Goal: Find specific page/section: Find specific page/section

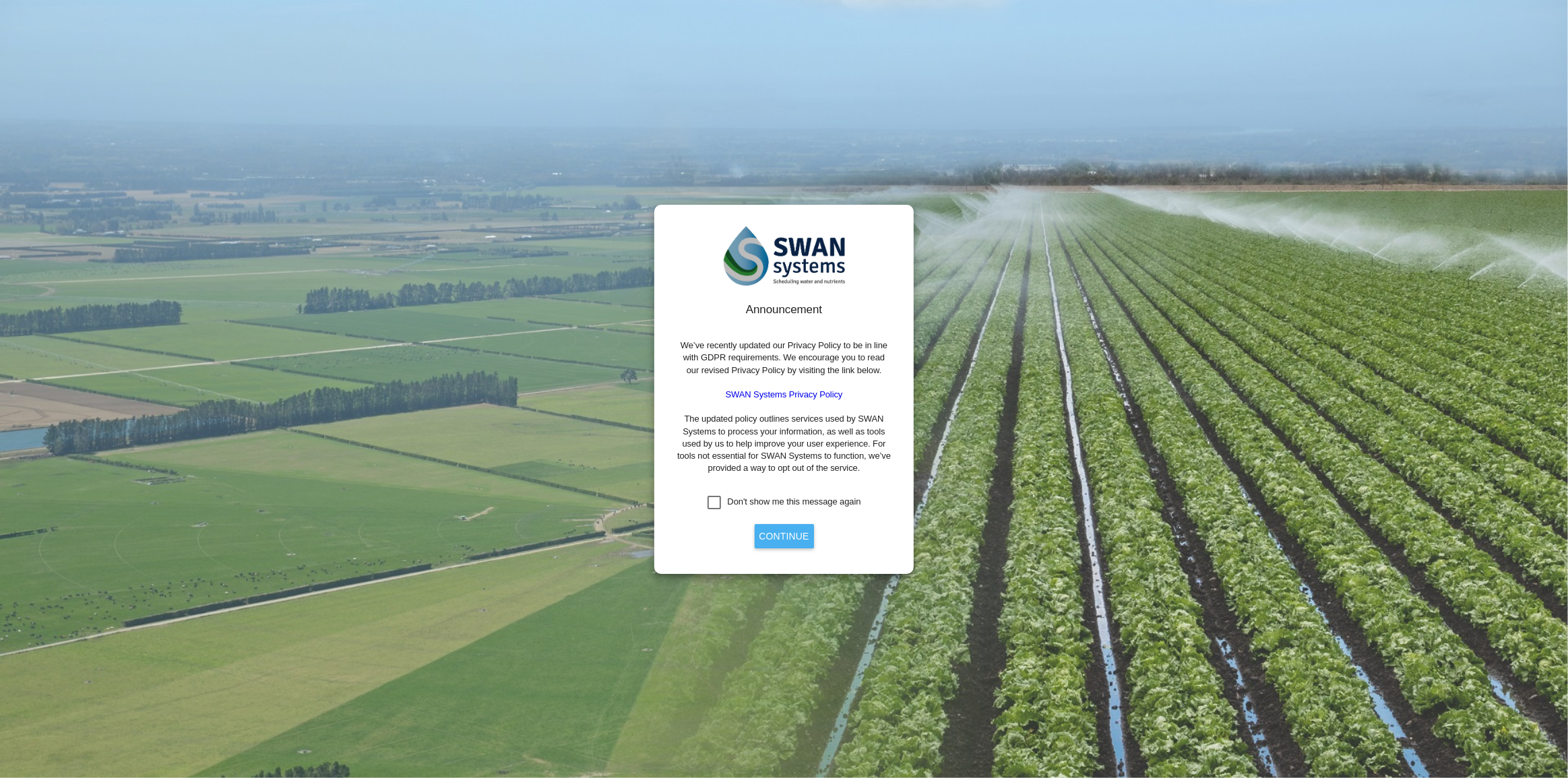
click at [775, 528] on button "Continue" at bounding box center [784, 536] width 59 height 24
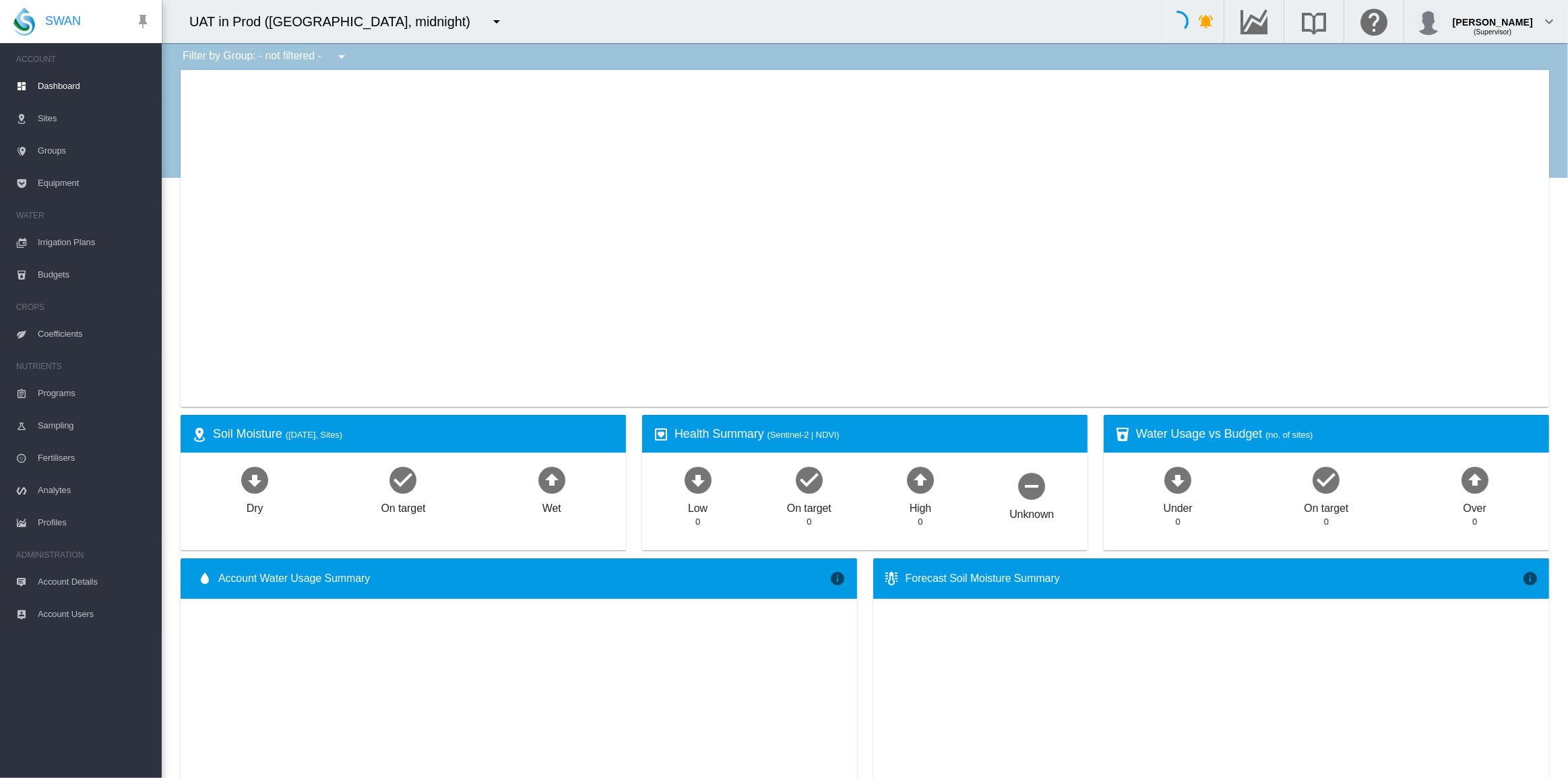
type input "**********"
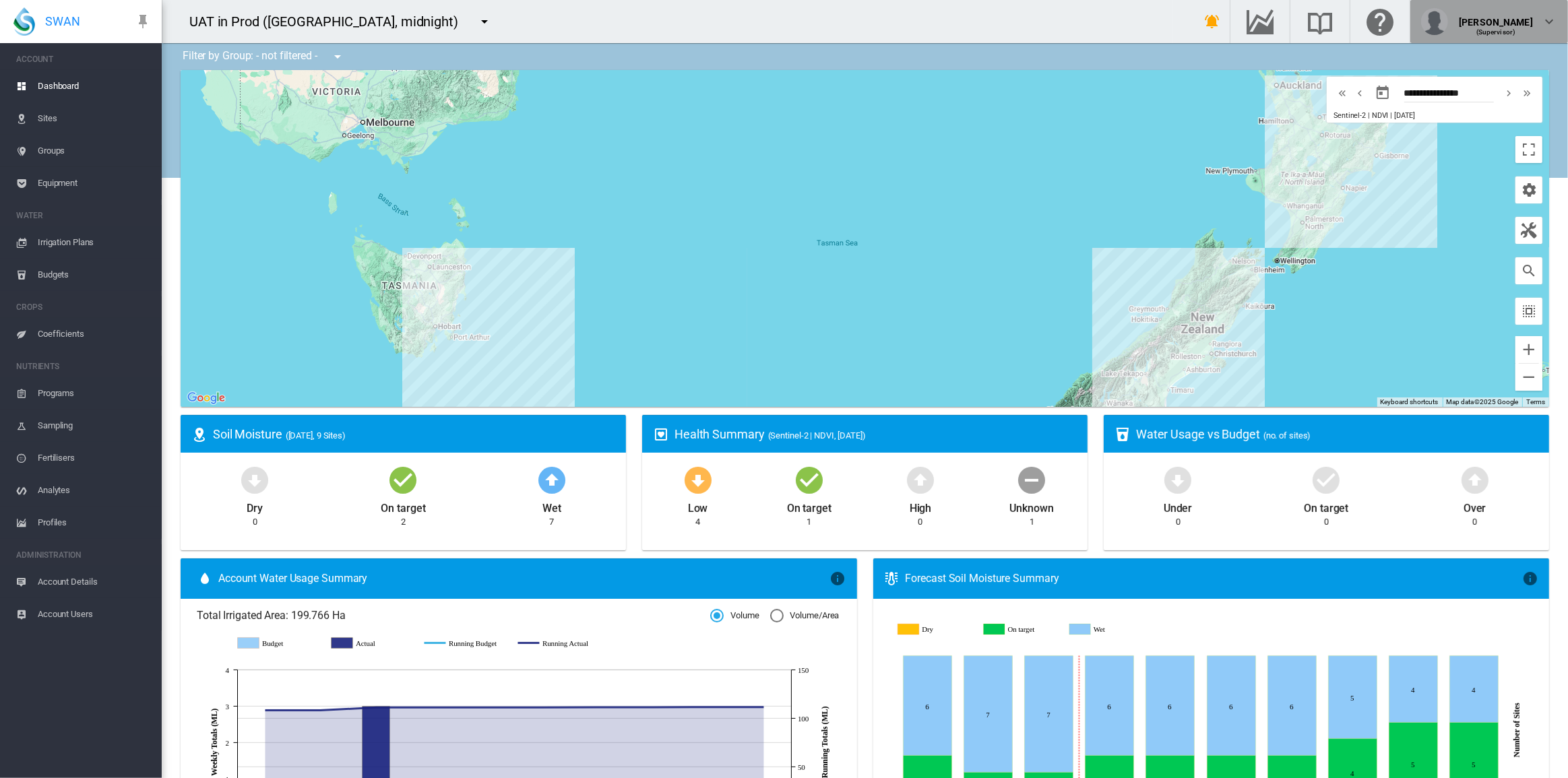
click at [1509, 25] on div "(Supervisor)" at bounding box center [1495, 27] width 74 height 14
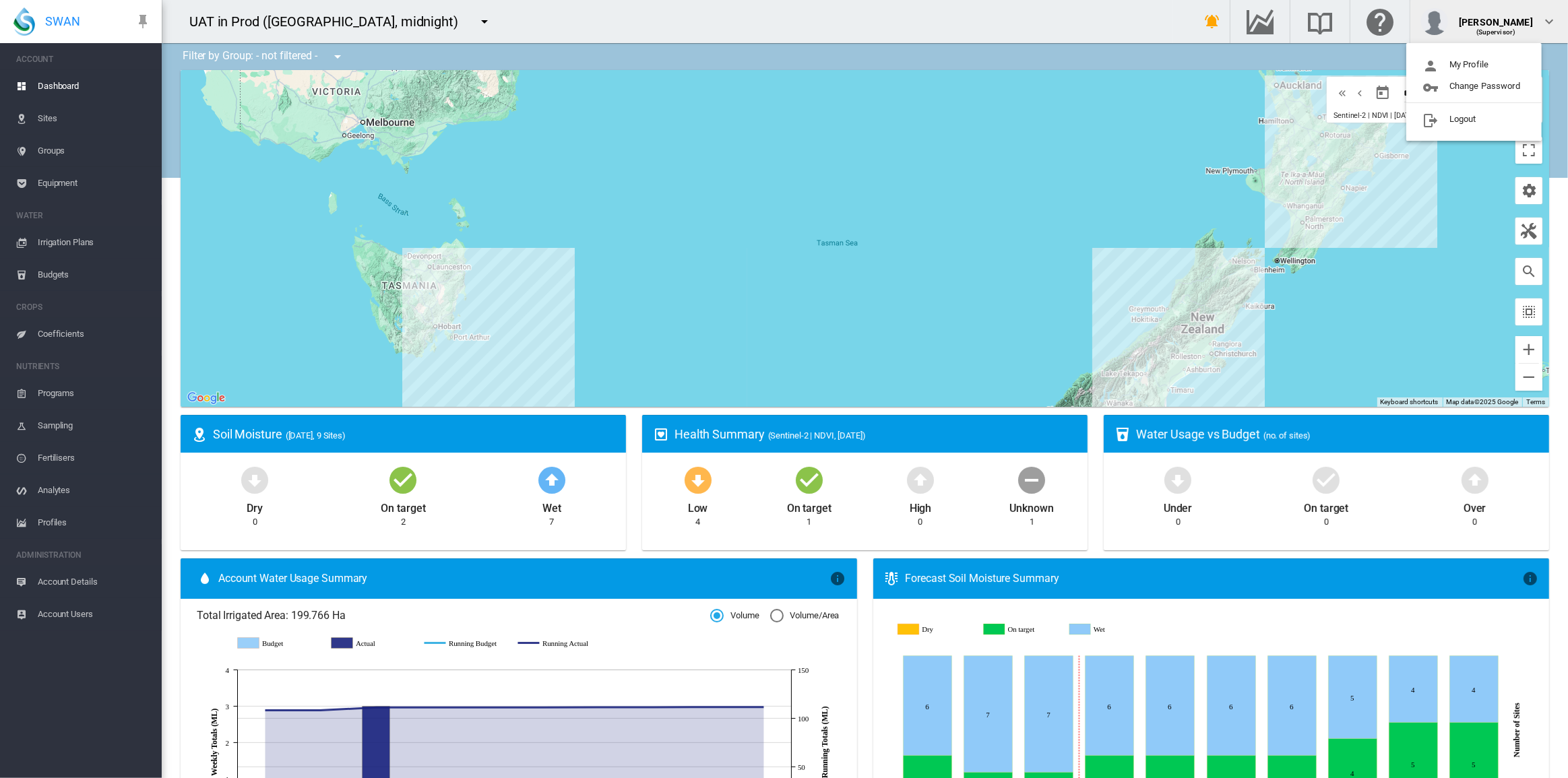
click at [1509, 24] on md-backdrop at bounding box center [784, 389] width 1568 height 778
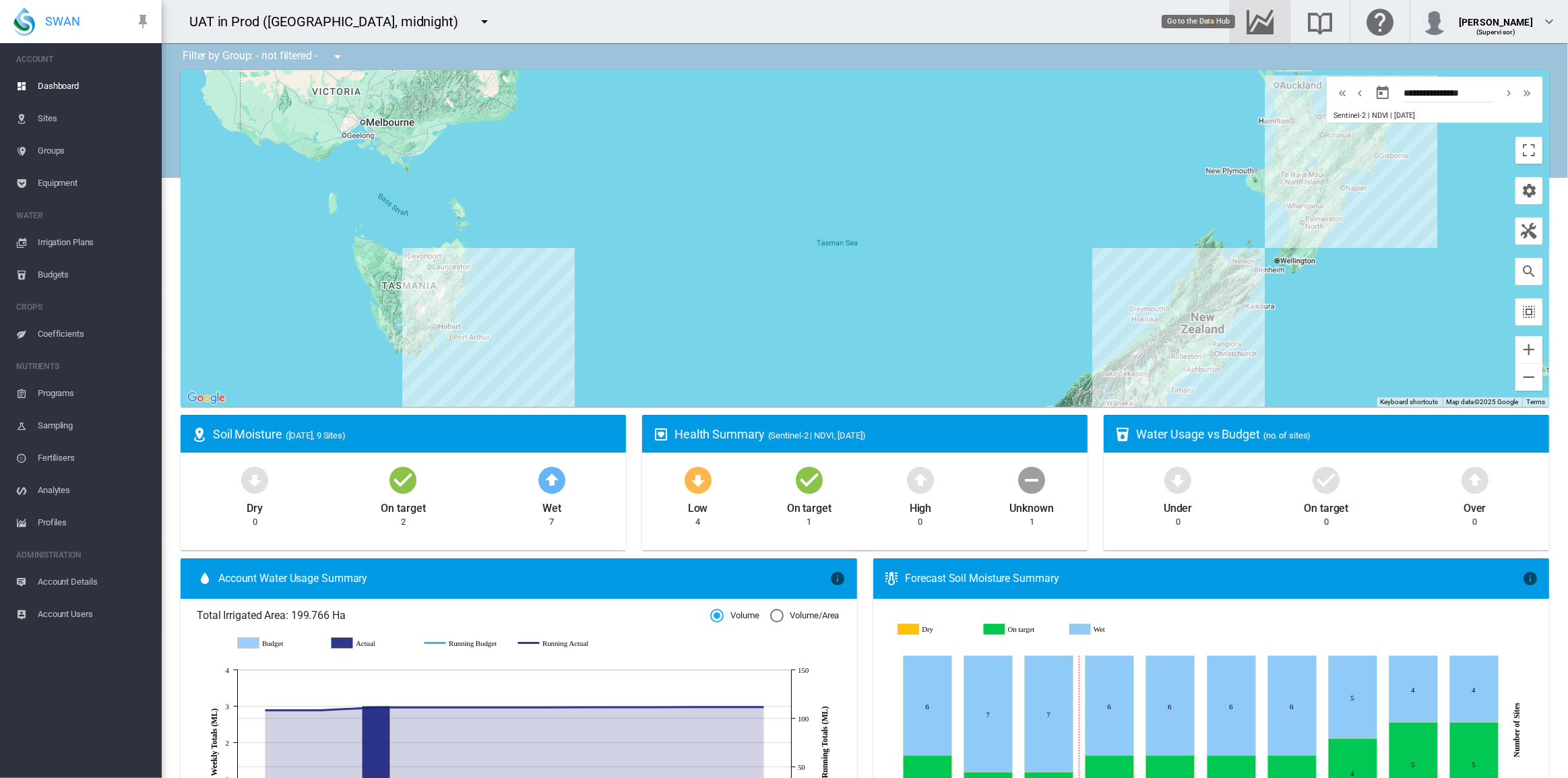
click at [1267, 24] on md-icon "Go to the Data Hub" at bounding box center [1260, 21] width 33 height 16
click at [1263, 21] on md-icon "Go to the Data Hub" at bounding box center [1260, 21] width 33 height 16
click at [1266, 26] on md-icon "Go to the Data Hub" at bounding box center [1260, 21] width 33 height 16
